Goal: Task Accomplishment & Management: Use online tool/utility

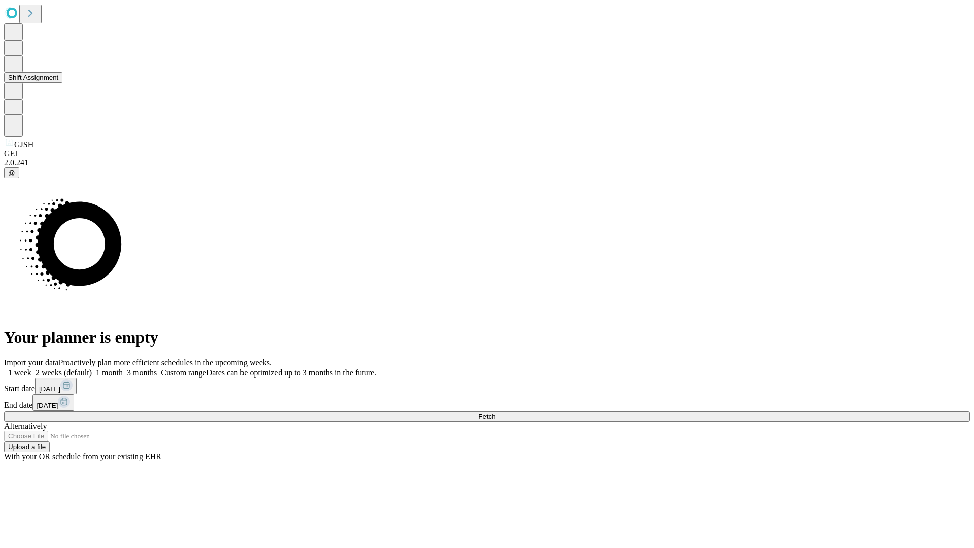
click at [62, 83] on button "Shift Assignment" at bounding box center [33, 77] width 58 height 11
